Goal: Information Seeking & Learning: Check status

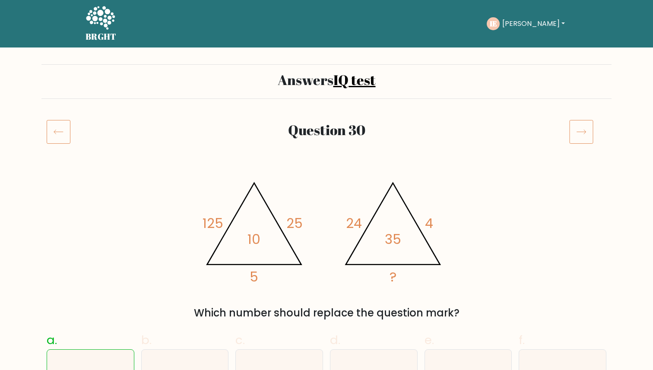
click at [351, 130] on h2 "Question 30" at bounding box center [326, 130] width 465 height 16
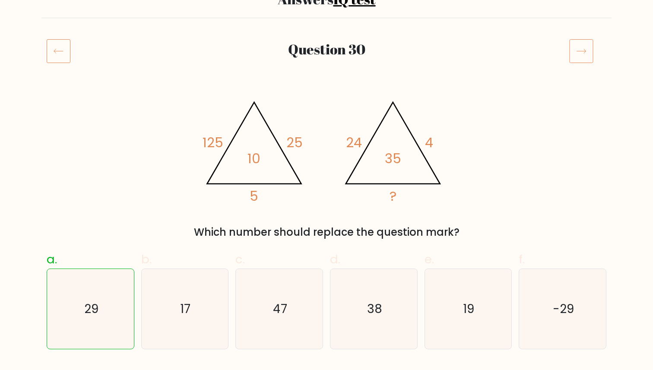
scroll to position [79, 0]
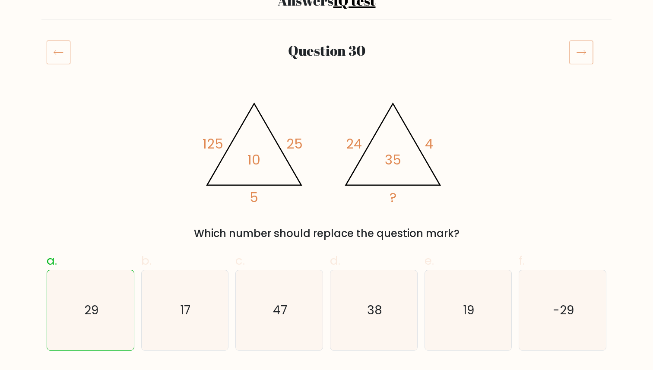
click at [581, 57] on icon at bounding box center [581, 52] width 24 height 24
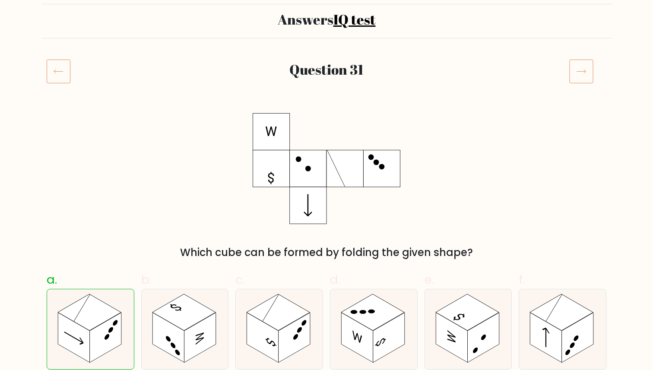
scroll to position [60, 0]
click at [583, 70] on icon at bounding box center [581, 72] width 24 height 24
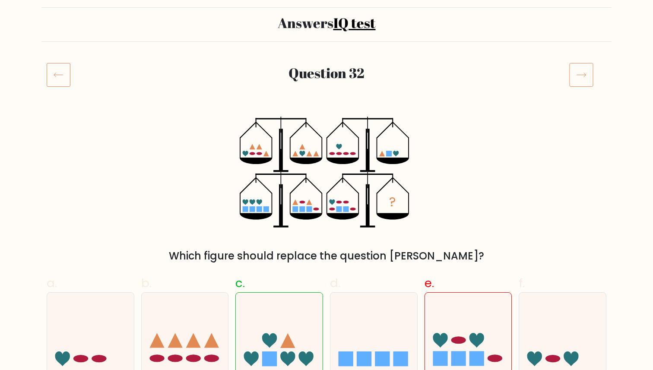
scroll to position [62, 0]
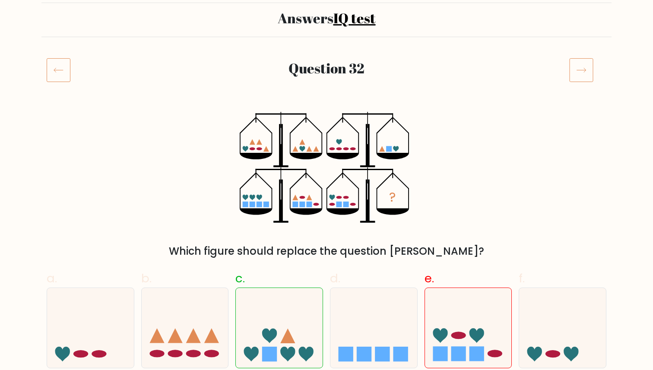
click at [585, 74] on icon at bounding box center [581, 70] width 24 height 24
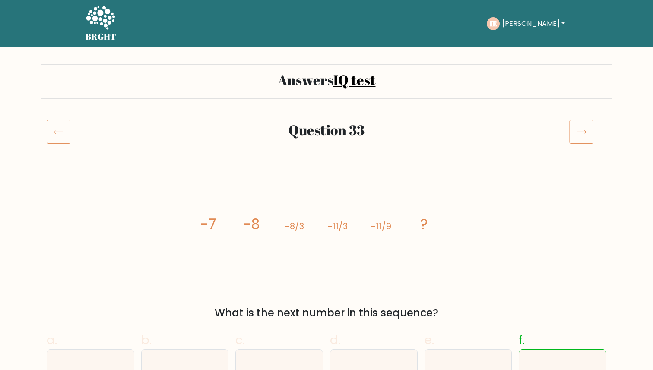
click at [55, 134] on icon at bounding box center [59, 132] width 24 height 24
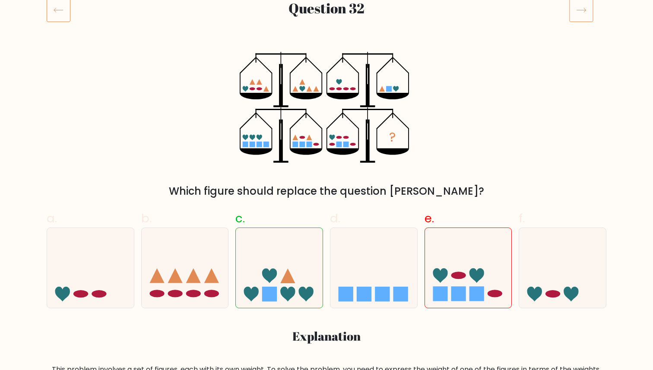
scroll to position [120, 0]
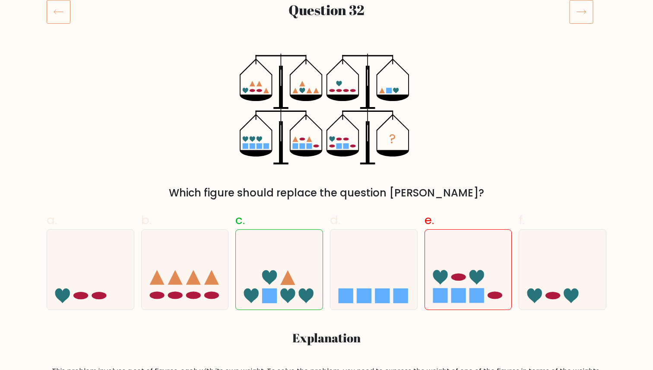
click at [589, 10] on icon at bounding box center [581, 12] width 24 height 24
